Goal: Task Accomplishment & Management: Manage account settings

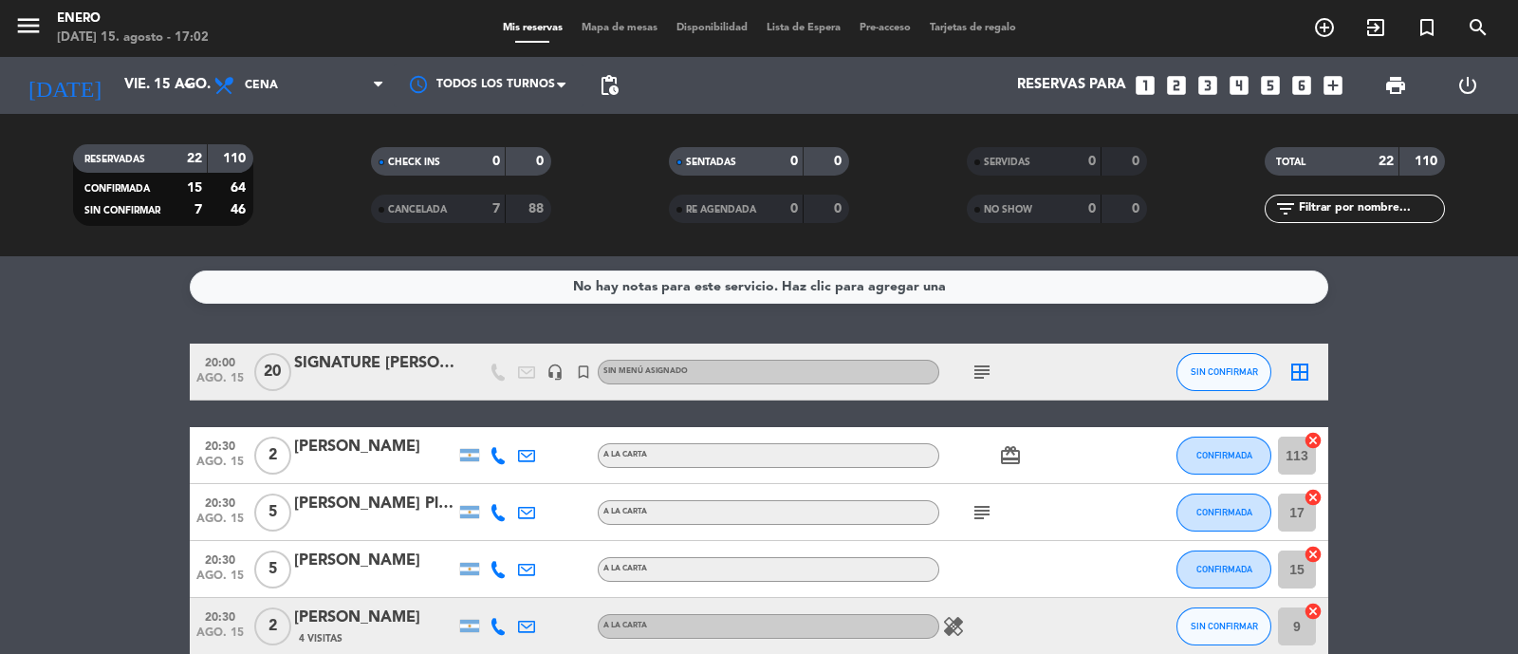
click at [1076, 368] on div "subject" at bounding box center [1024, 371] width 171 height 56
click at [1077, 369] on div "subject" at bounding box center [1024, 371] width 171 height 56
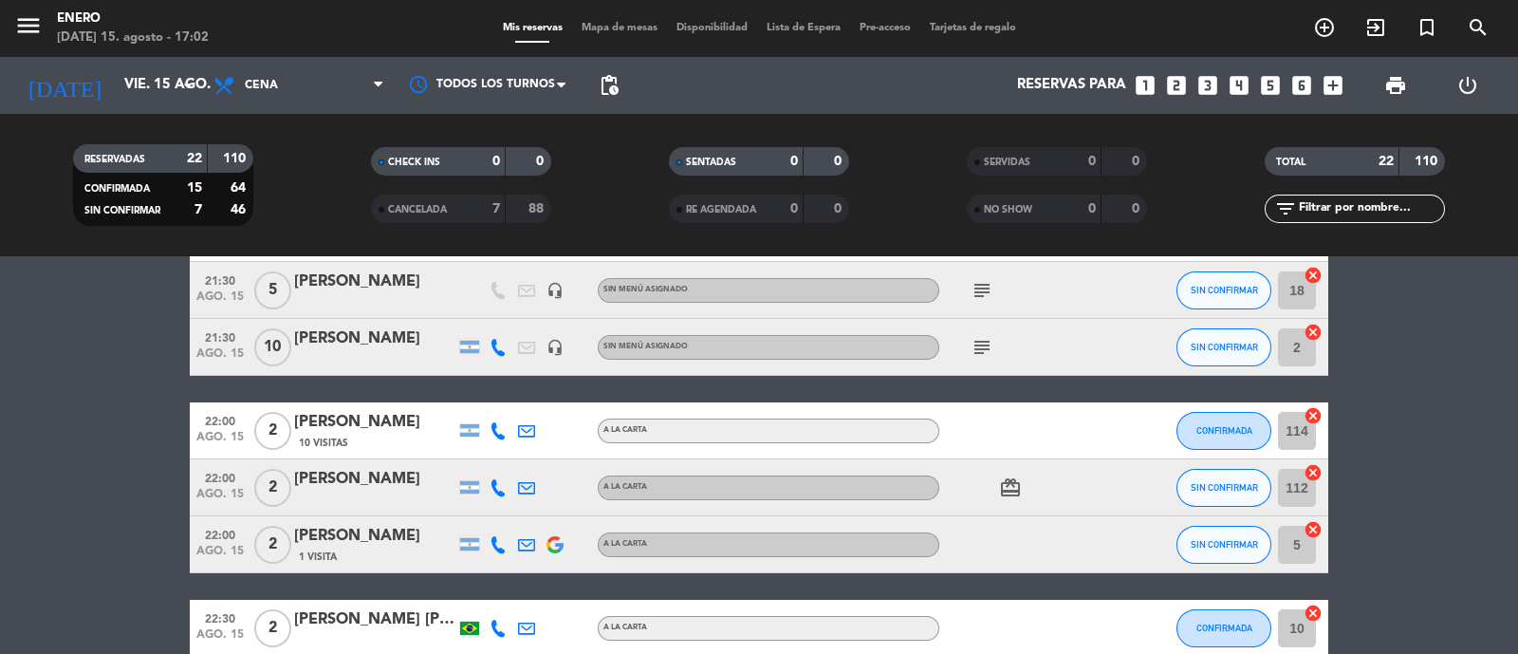
scroll to position [839, 0]
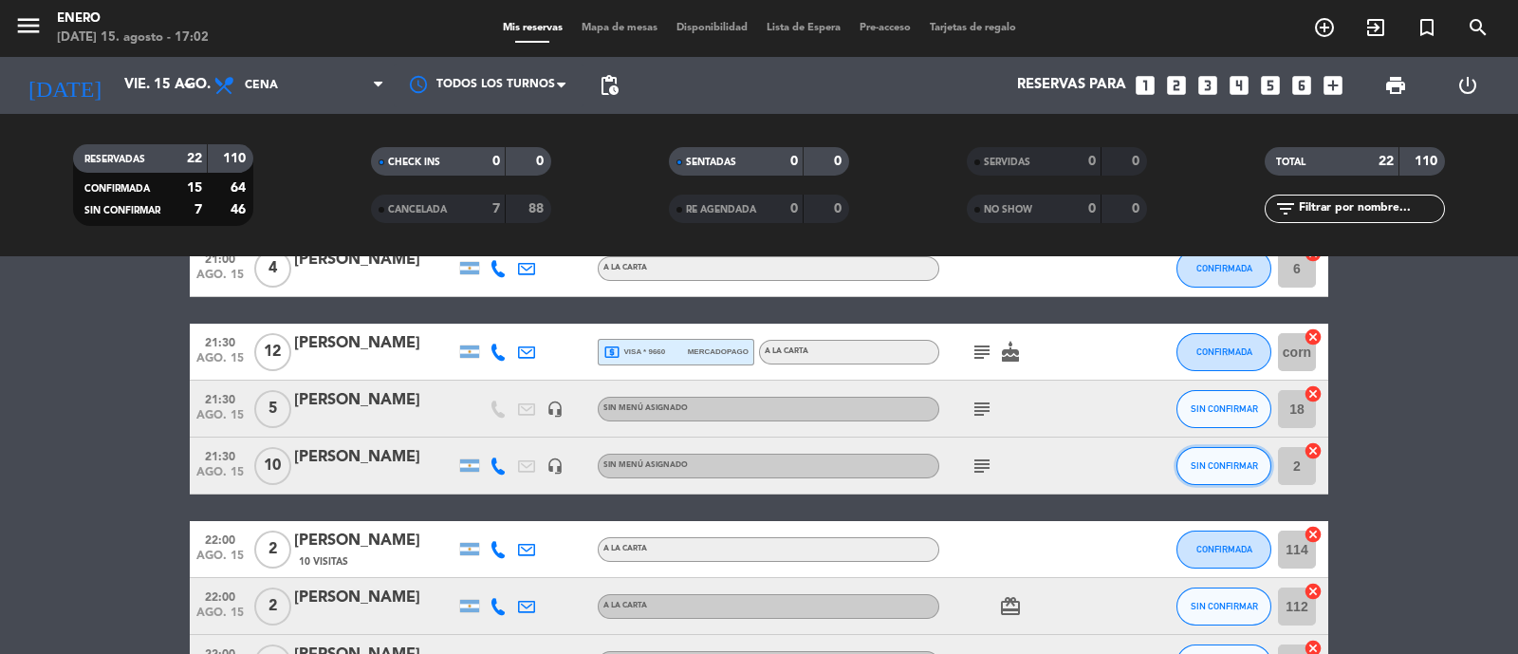
click at [1231, 462] on span "SIN CONFIRMAR" at bounding box center [1223, 465] width 67 height 10
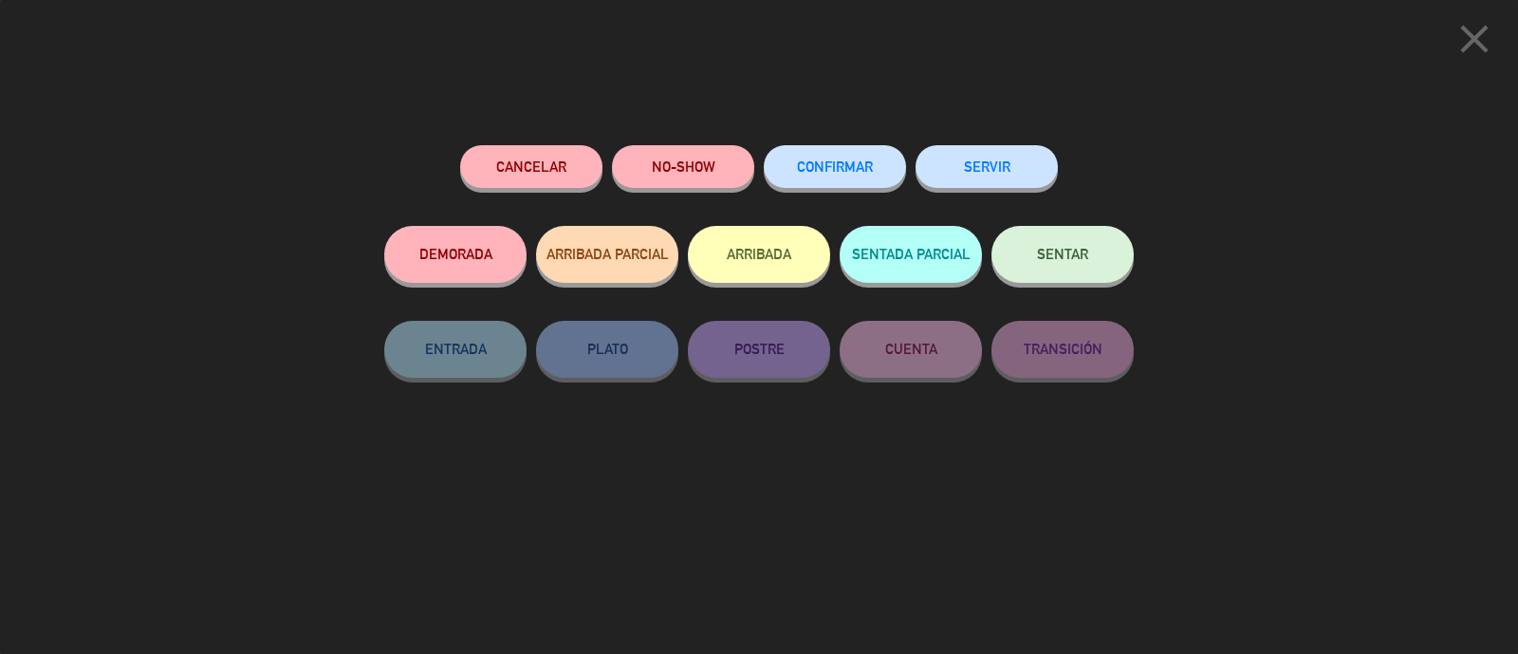
click at [845, 178] on button "CONFIRMAR" at bounding box center [835, 166] width 142 height 43
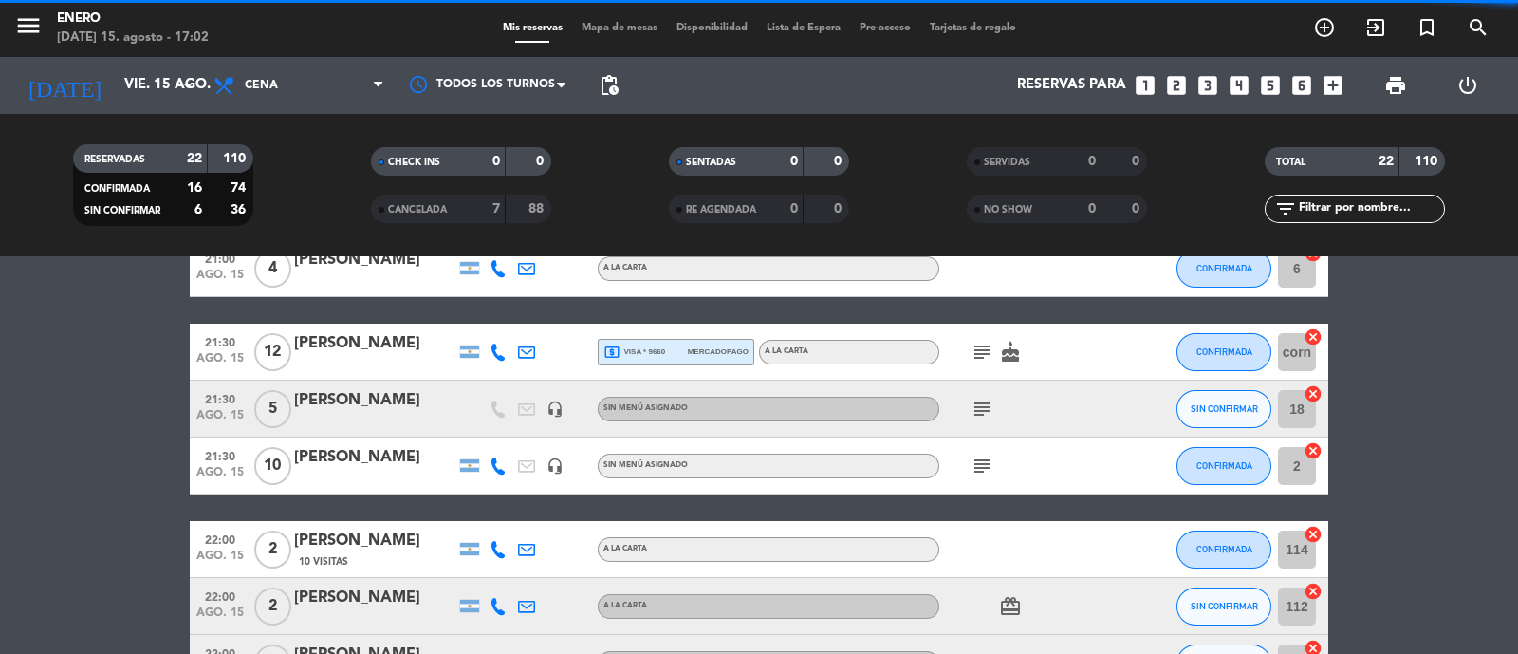
click at [972, 467] on icon "subject" at bounding box center [981, 465] width 23 height 23
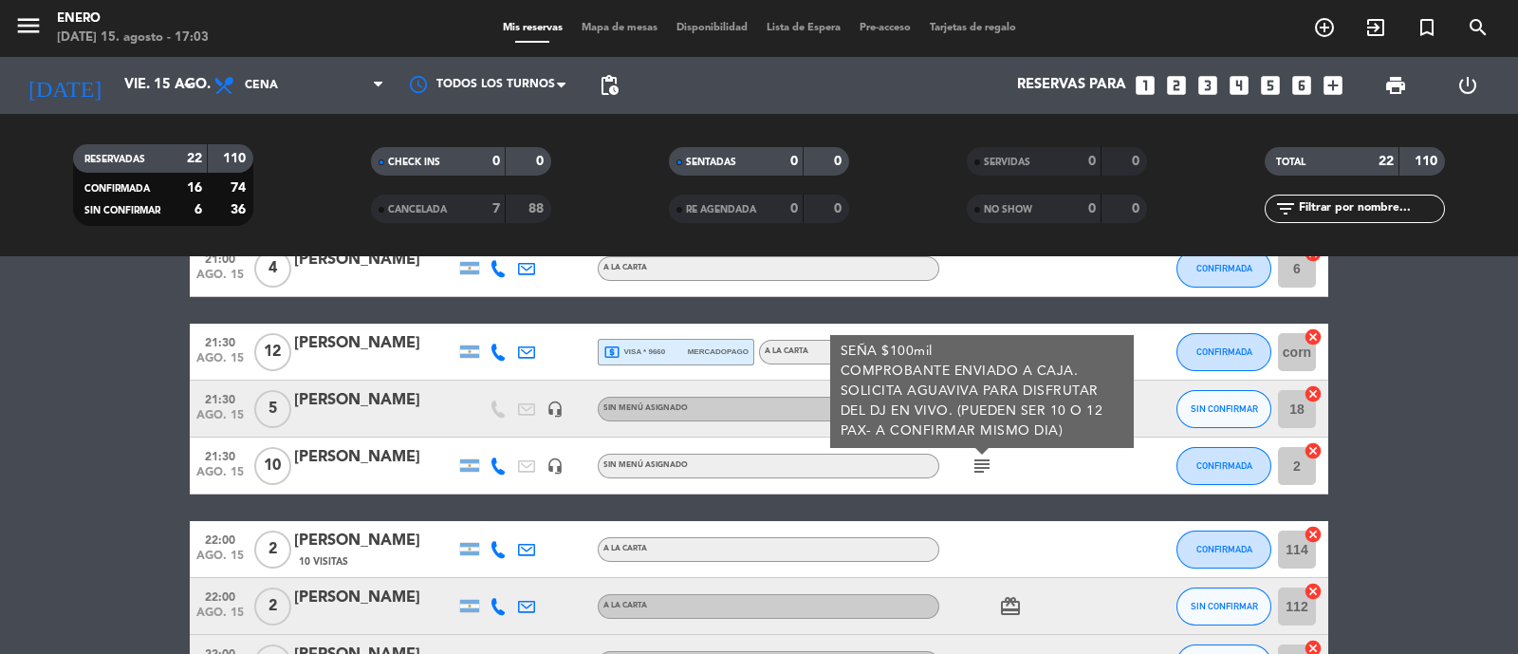
click at [1090, 481] on div "subject SEÑA $100mil COMPROBANTE ENVIADO A CAJA. SOLICITA AGUAVIVA PARA DISFRUT…" at bounding box center [1024, 465] width 171 height 56
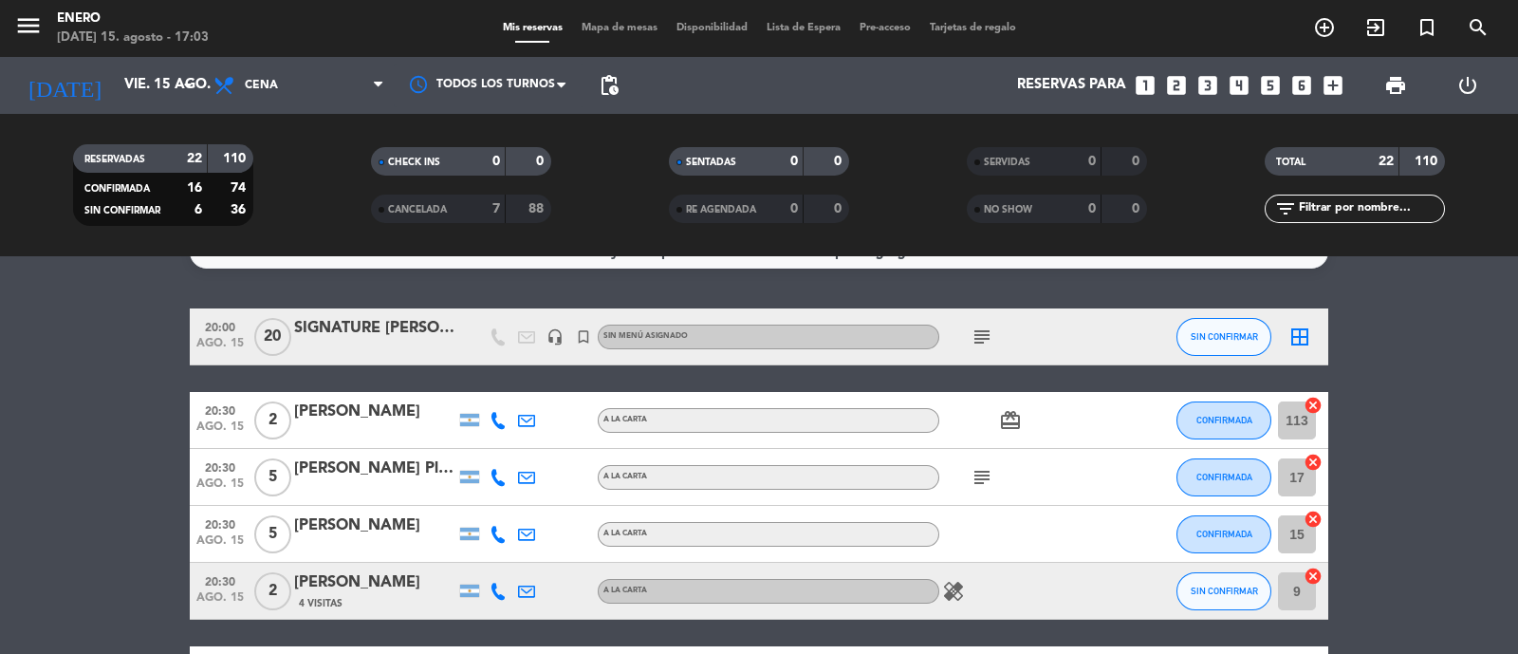
scroll to position [0, 0]
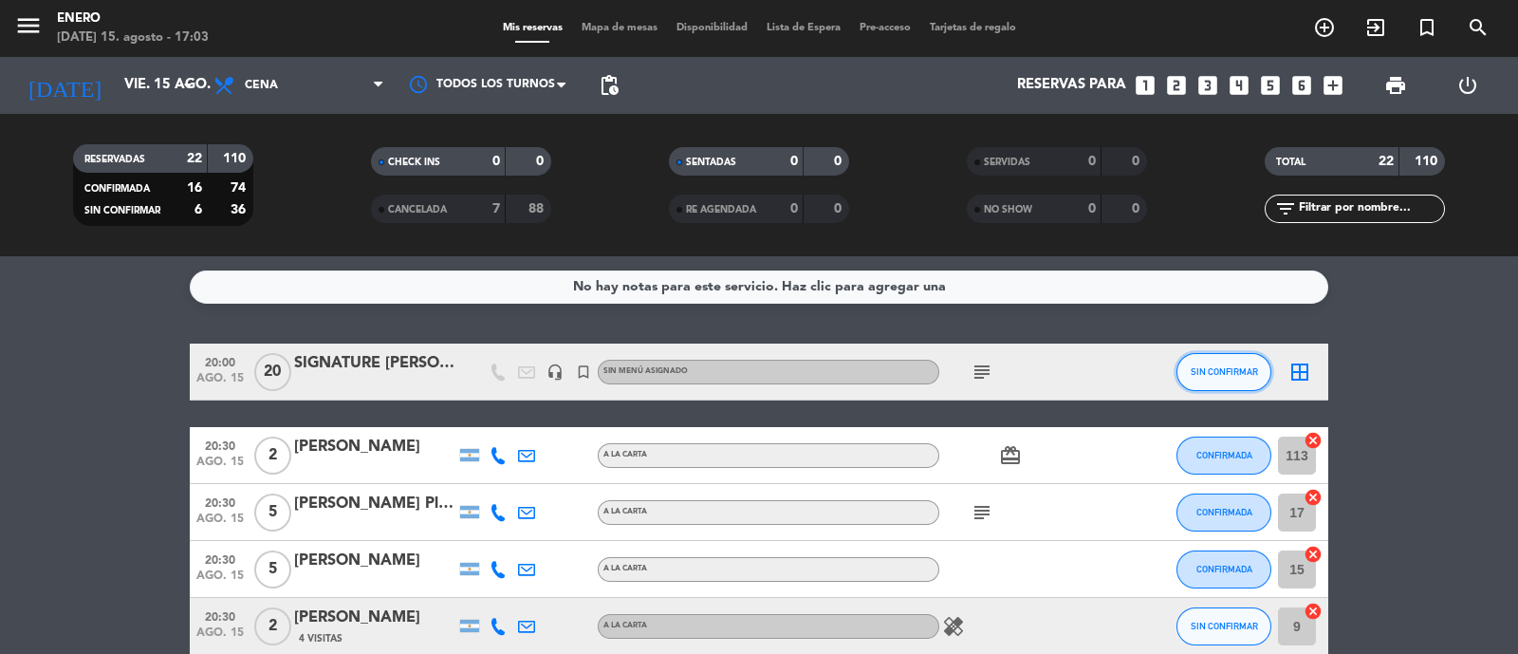
click at [1201, 378] on button "SIN CONFIRMAR" at bounding box center [1223, 372] width 95 height 38
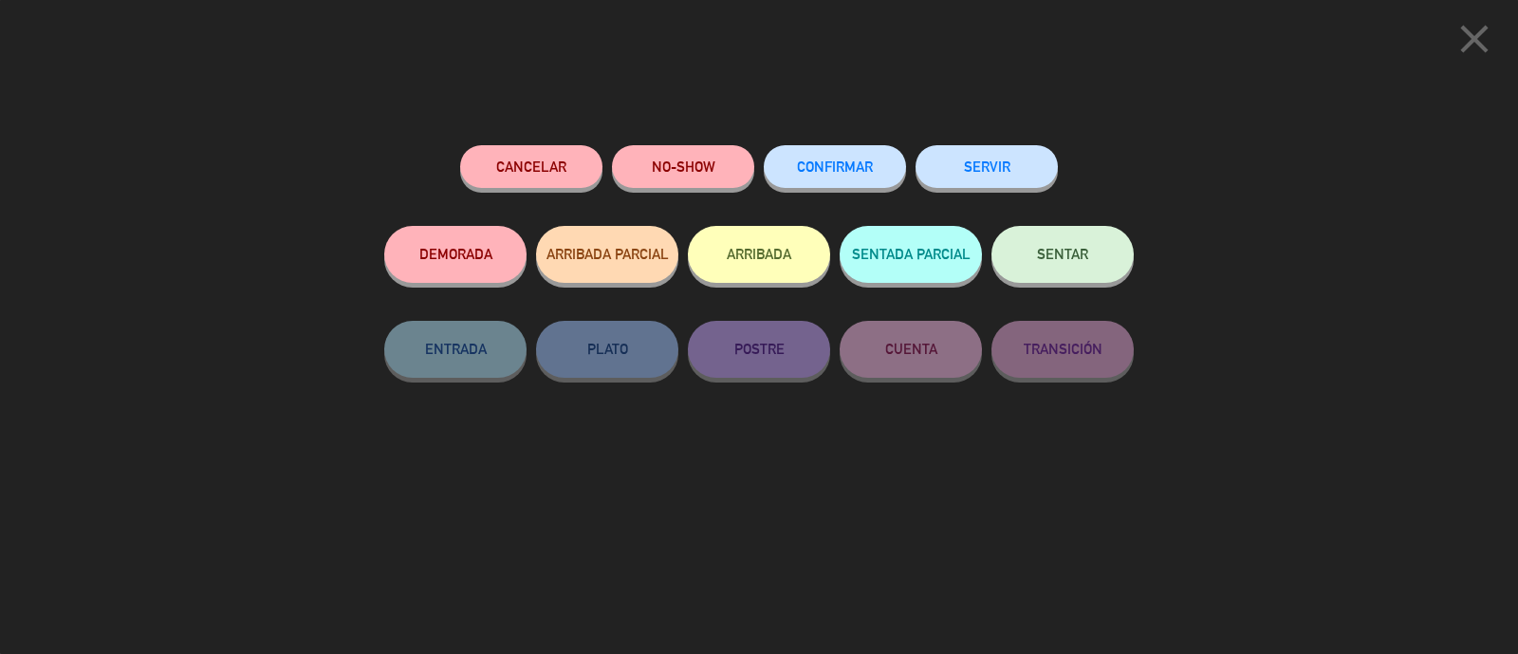
click at [825, 161] on span "CONFIRMAR" at bounding box center [835, 166] width 76 height 16
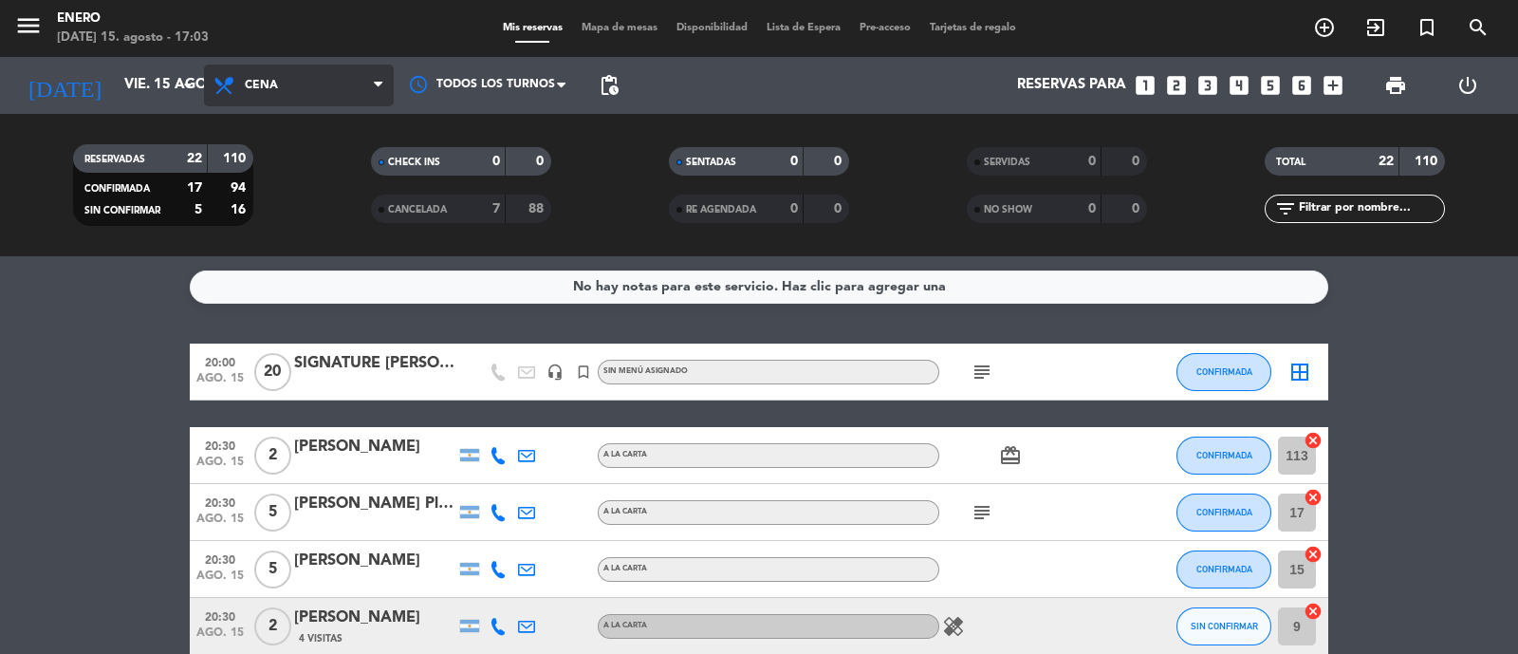
click at [313, 100] on span "Cena" at bounding box center [299, 86] width 190 height 42
click at [304, 249] on div "menu Enero [DATE] 15. agosto - 17:03 Mis reservas Mapa de mesas Disponibilidad …" at bounding box center [759, 128] width 1518 height 256
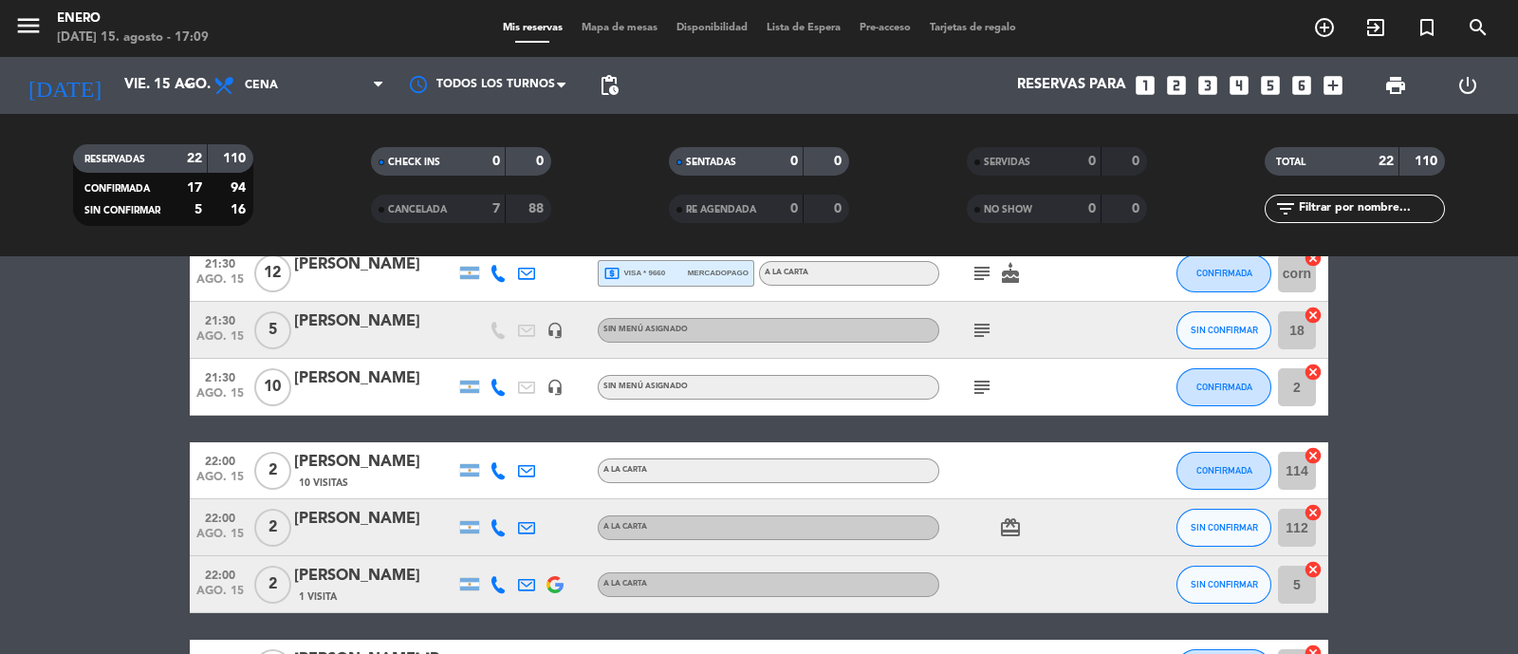
scroll to position [948, 0]
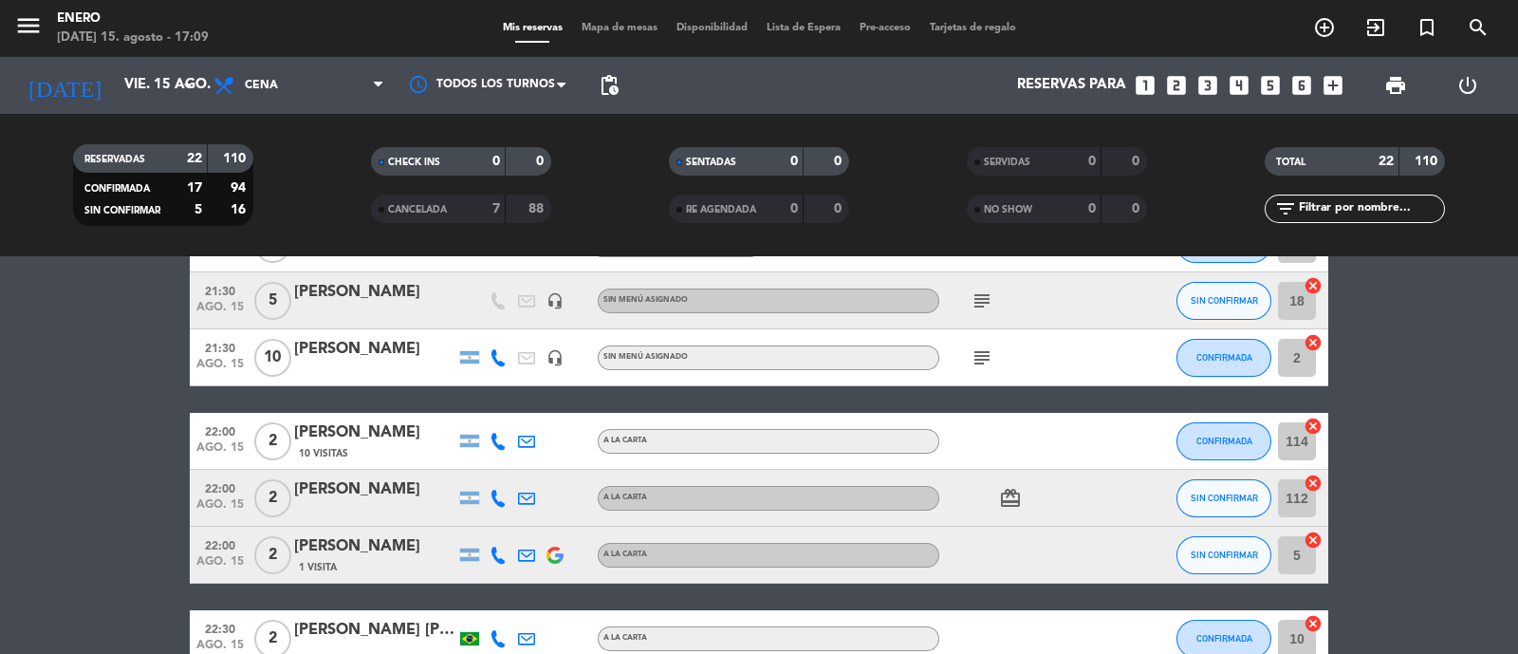
click at [411, 359] on div "[PERSON_NAME]" at bounding box center [374, 349] width 161 height 25
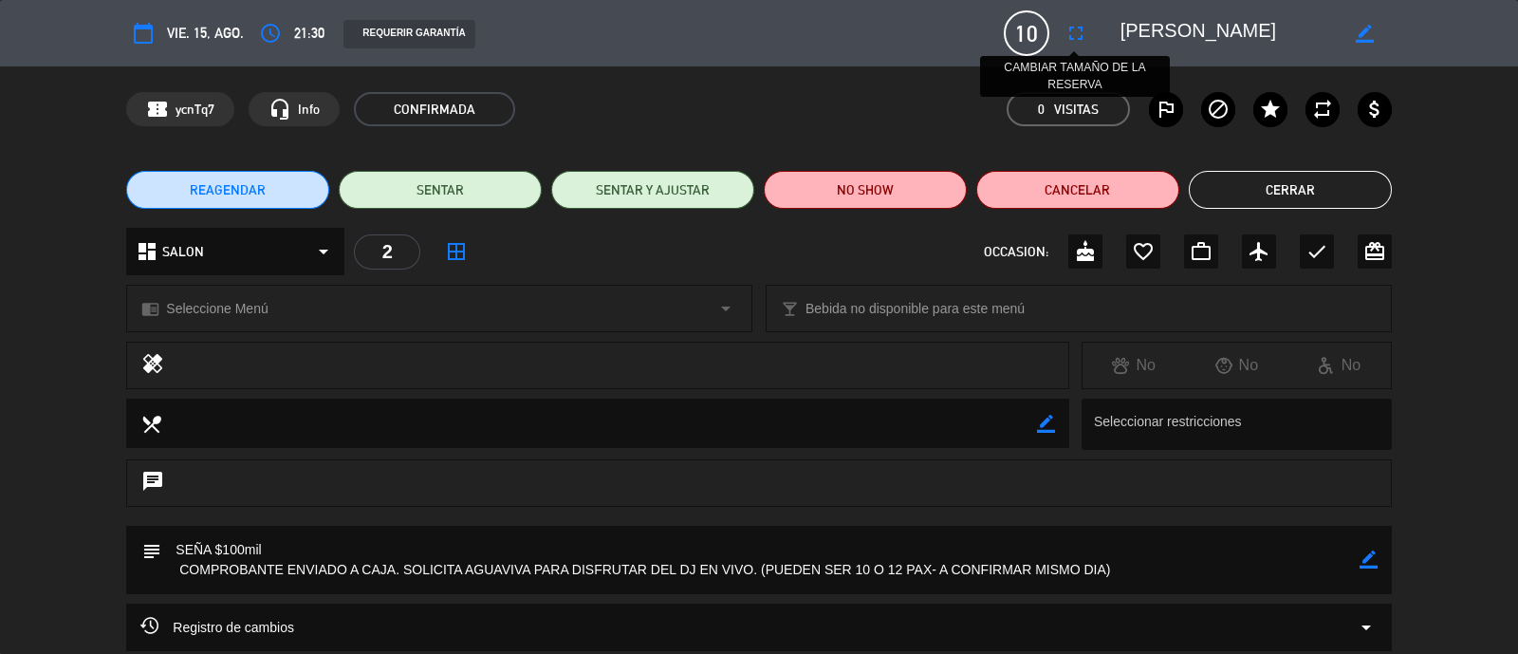
click at [1077, 34] on icon "fullscreen" at bounding box center [1075, 33] width 23 height 23
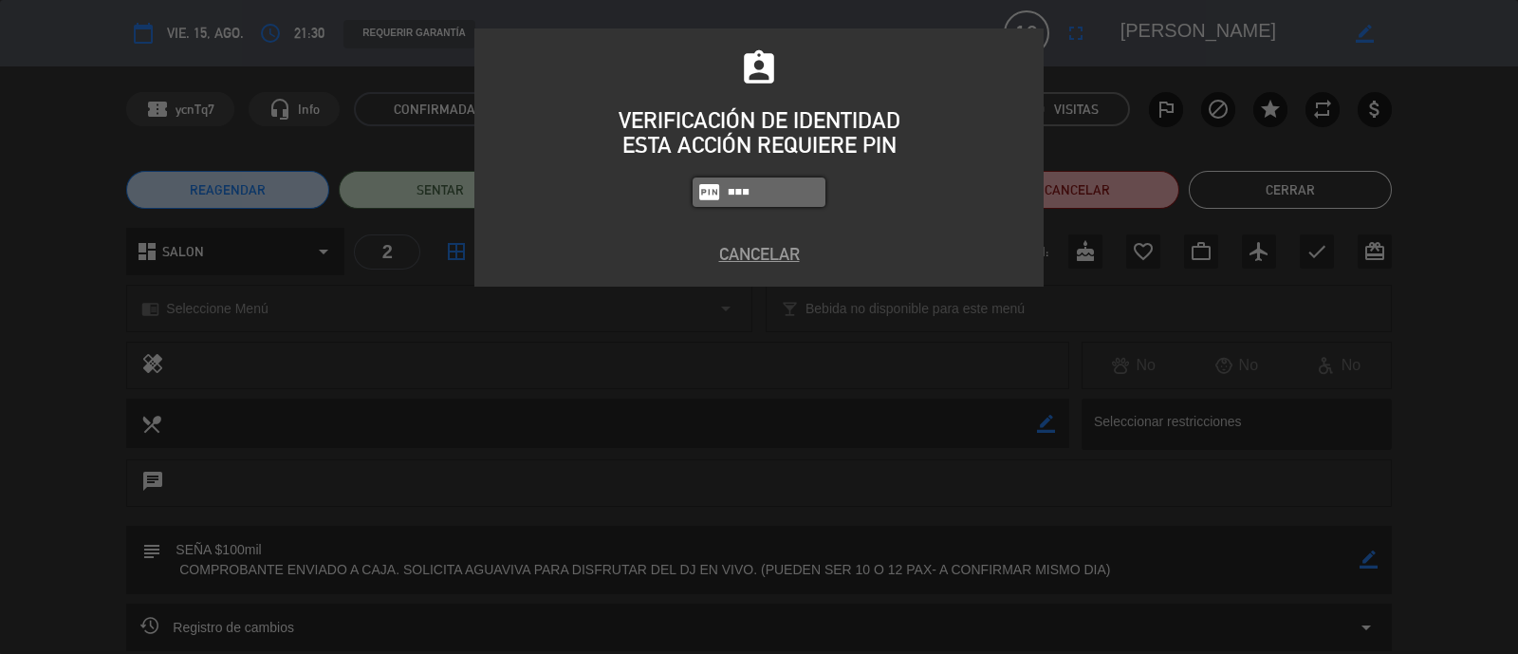
type input "4283"
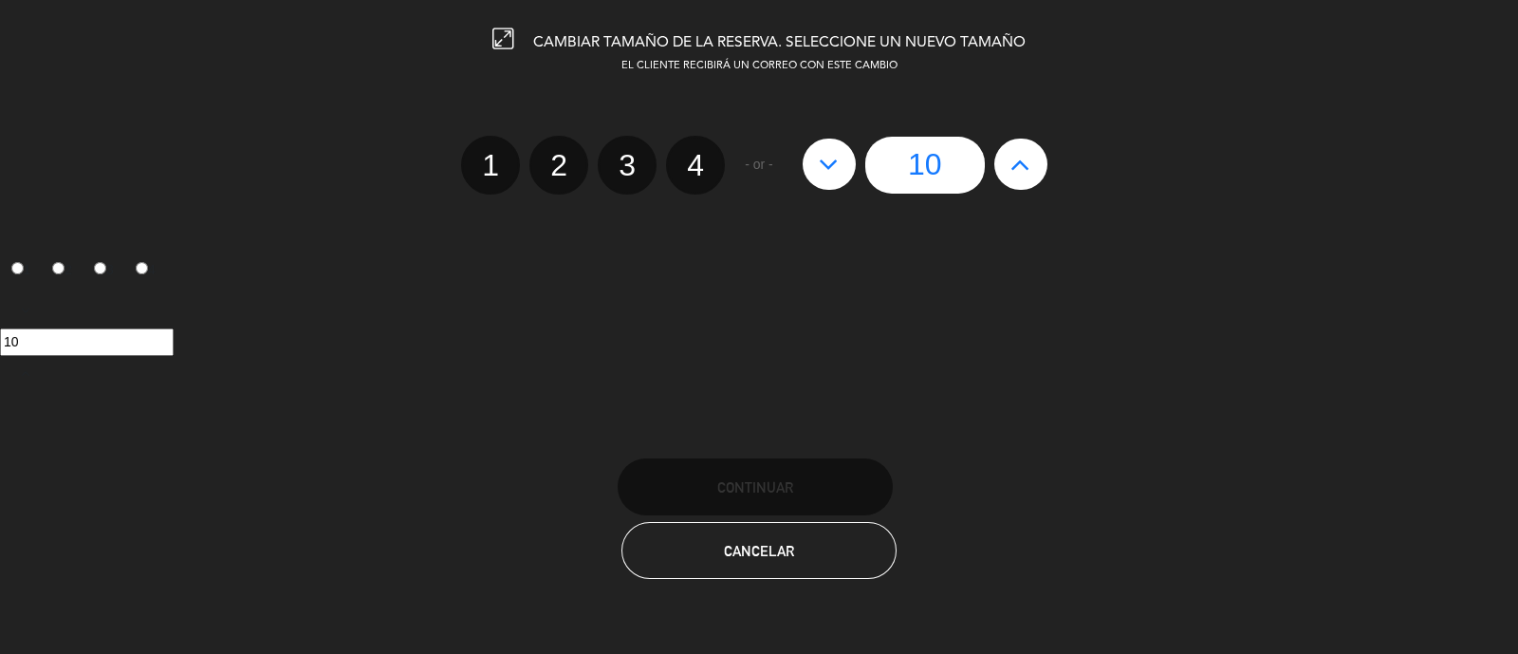
click at [1029, 165] on icon at bounding box center [1020, 164] width 20 height 30
type input "11"
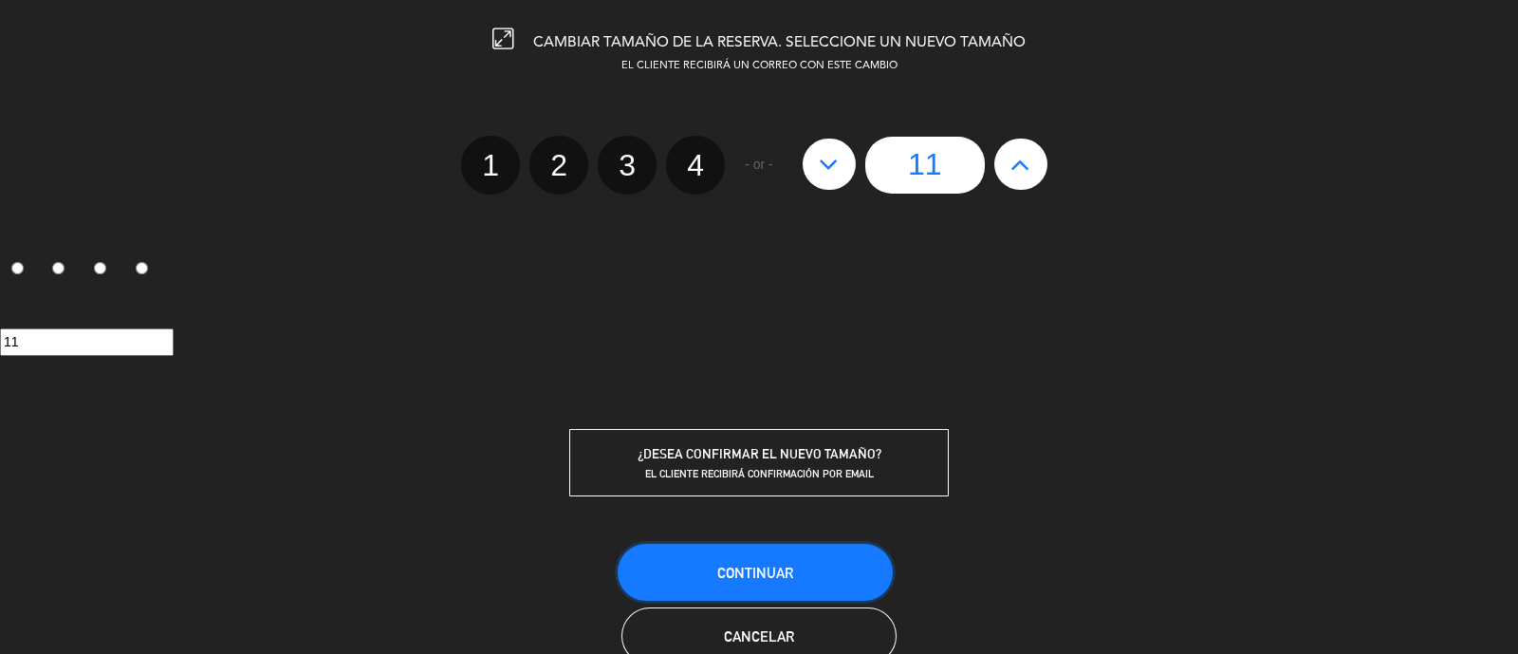
click at [743, 564] on span "Continuar" at bounding box center [755, 572] width 76 height 16
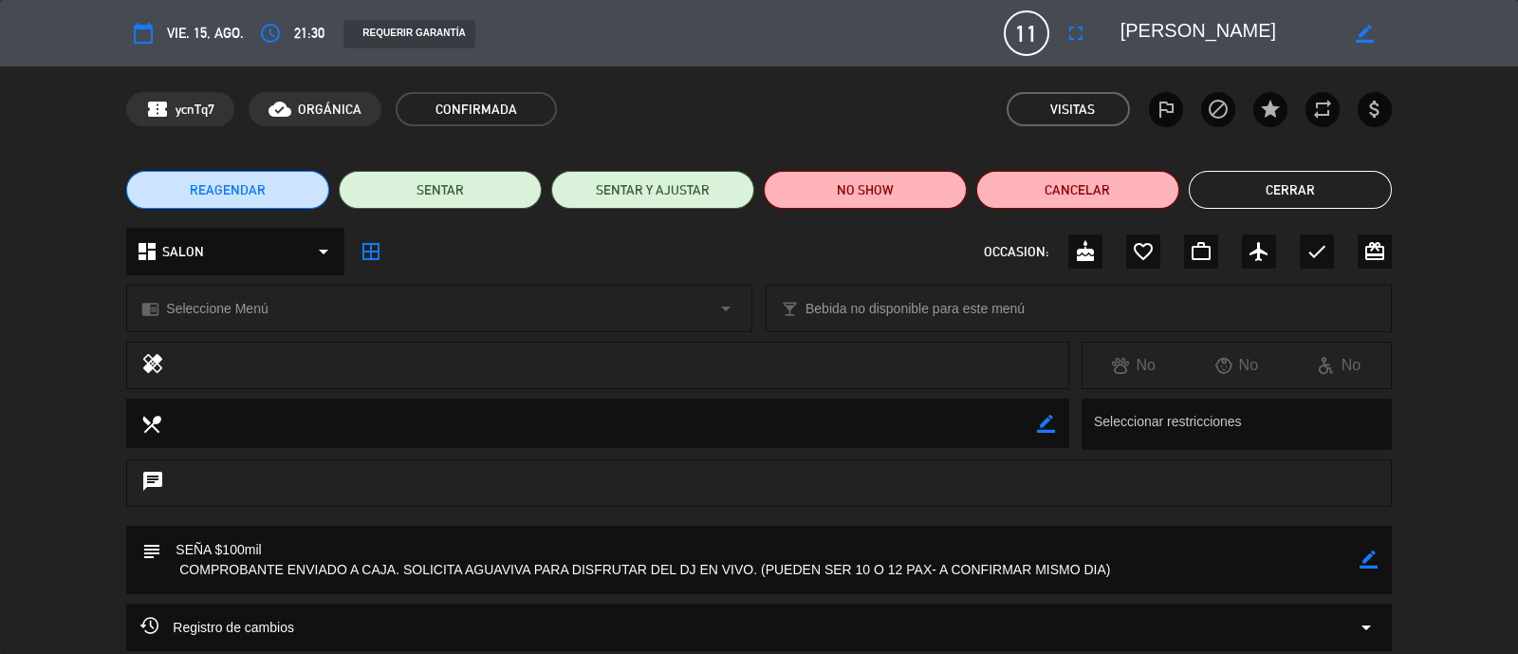
click at [1274, 179] on button "Cerrar" at bounding box center [1290, 190] width 203 height 38
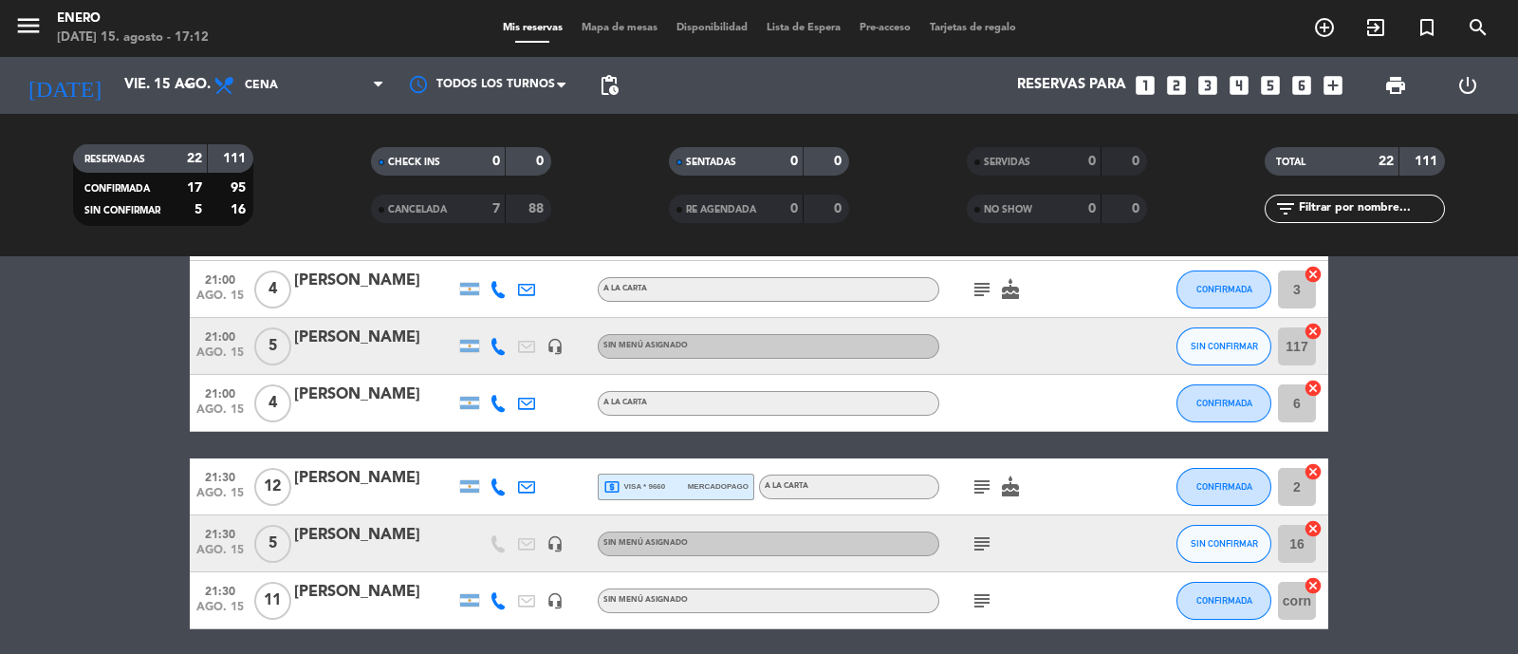
scroll to position [829, 0]
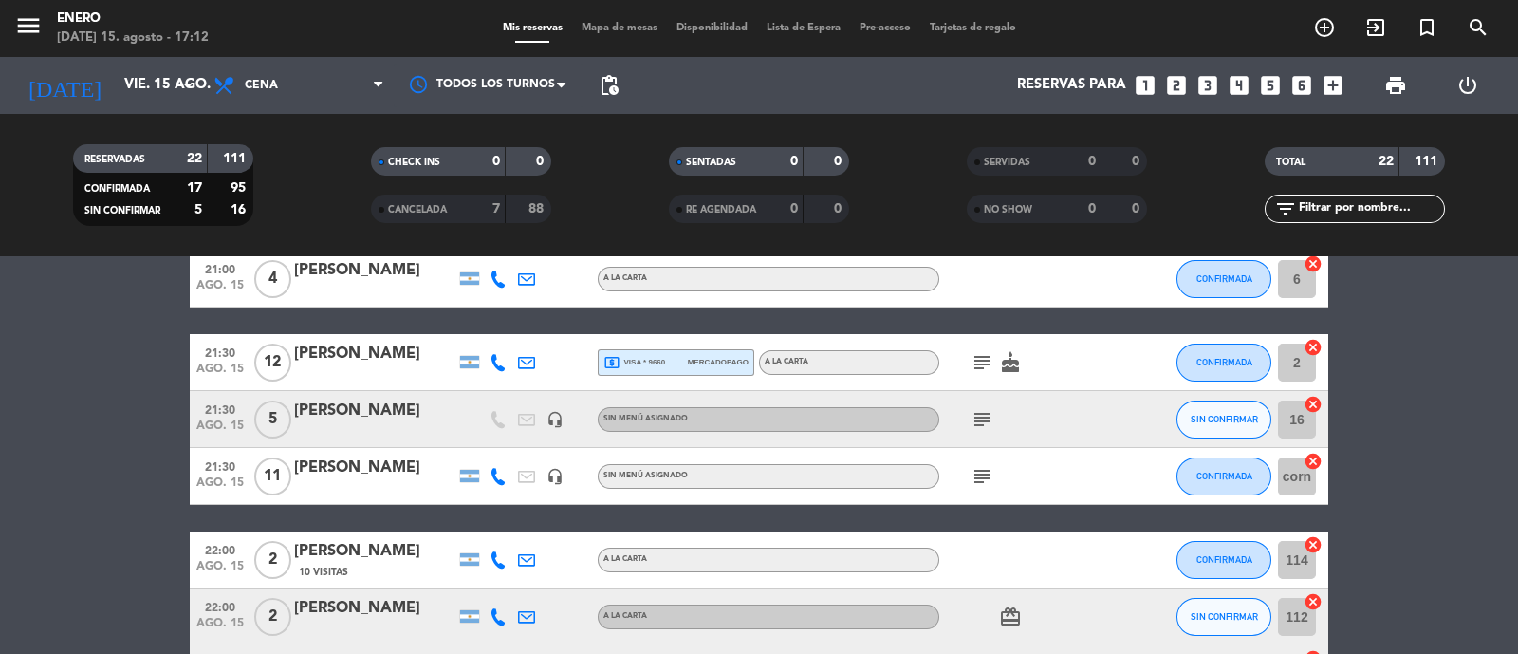
click at [990, 473] on icon "subject" at bounding box center [981, 476] width 23 height 23
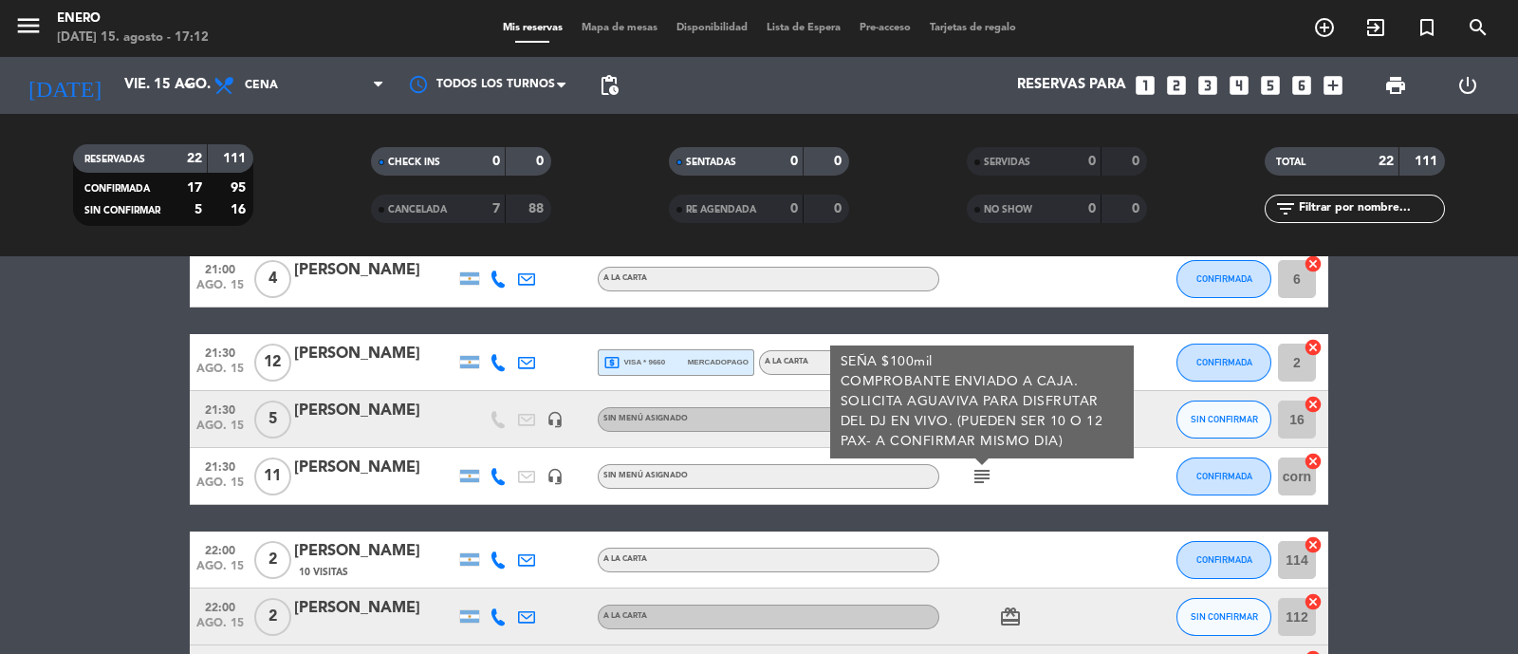
click at [404, 484] on div at bounding box center [374, 488] width 161 height 15
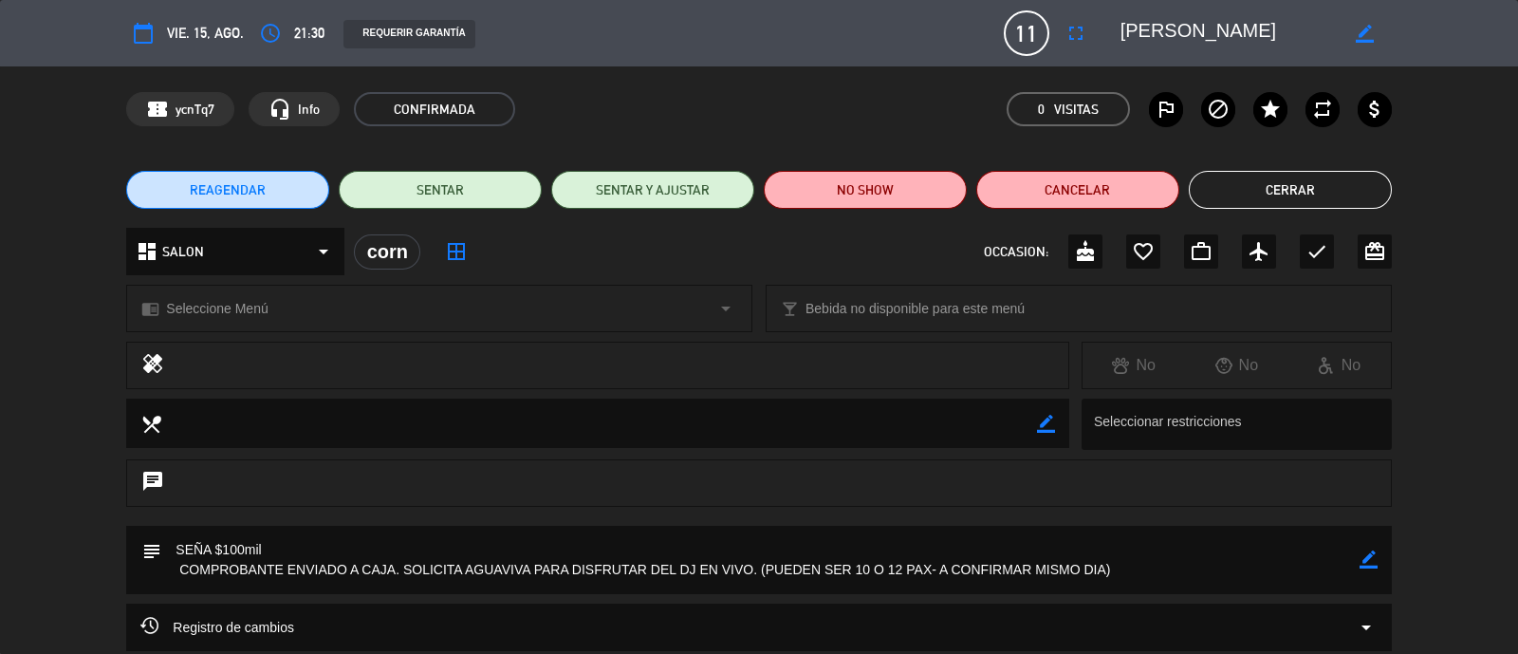
click at [1371, 566] on icon "border_color" at bounding box center [1368, 559] width 18 height 18
drag, startPoint x: 1138, startPoint y: 573, endPoint x: 770, endPoint y: 590, distance: 368.4
click at [765, 591] on textarea at bounding box center [759, 559] width 1197 height 68
type textarea "SEÑA $100mil COMPROBANTE ENVIADO A CAJA. SOLICITA AGUAVIVA PARA DISFRUTAR DEL D…"
click at [1366, 558] on icon at bounding box center [1368, 559] width 18 height 18
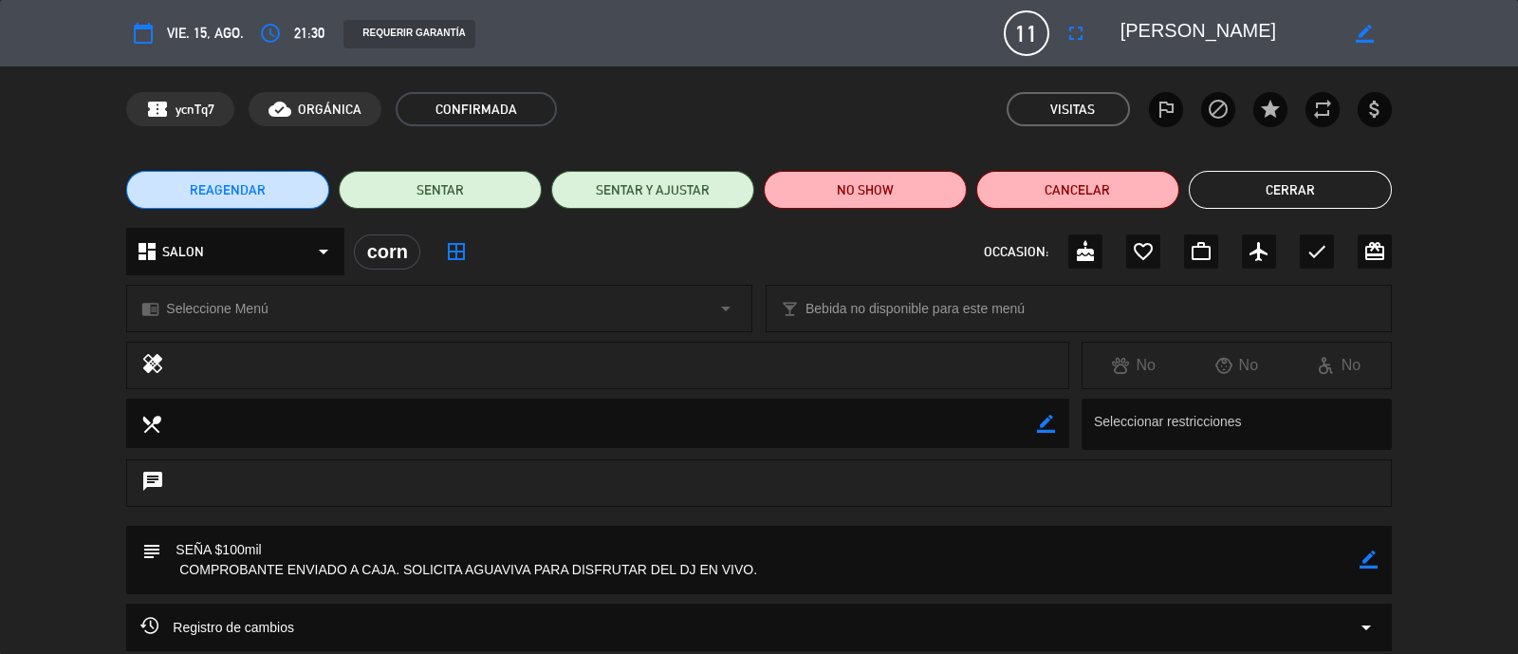
click at [1235, 180] on button "Cerrar" at bounding box center [1290, 190] width 203 height 38
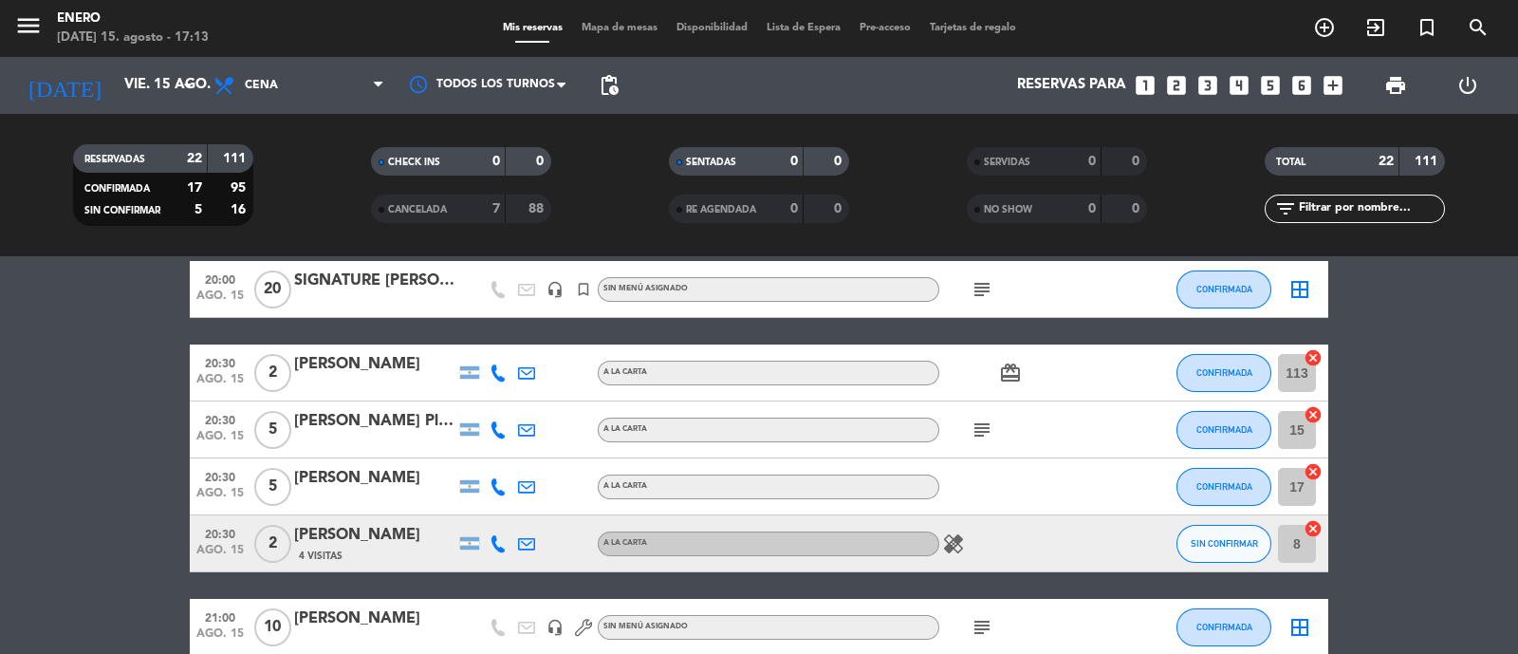
scroll to position [0, 0]
